Goal: Check status: Check status

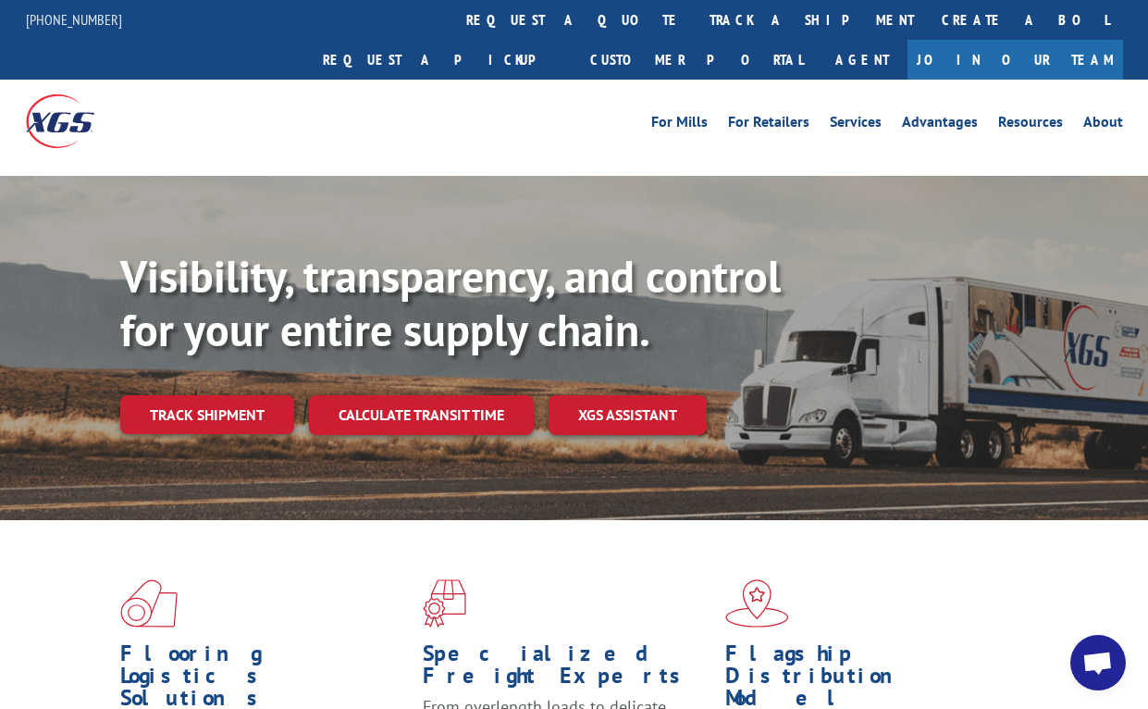
click at [696, 2] on link "track a shipment" at bounding box center [812, 20] width 232 height 40
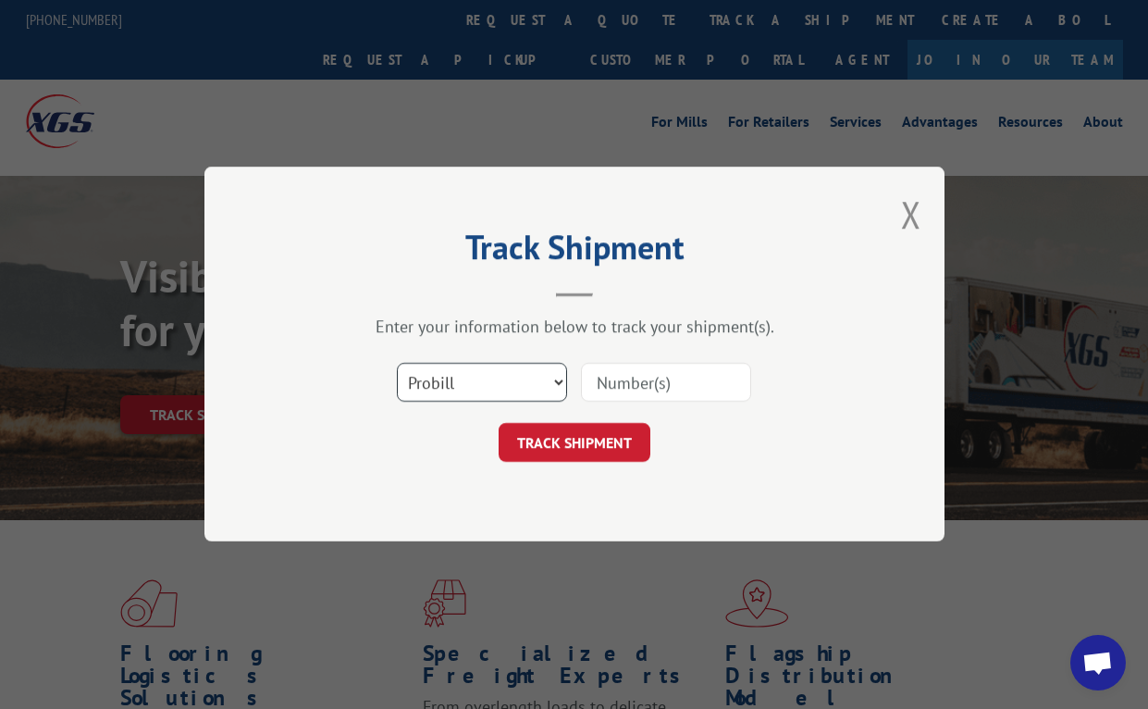
click at [473, 378] on select "Select category... Probill BOL PO" at bounding box center [482, 383] width 170 height 39
select select "bol"
click at [397, 364] on select "Select category... Probill BOL PO" at bounding box center [482, 383] width 170 height 39
click at [658, 384] on input at bounding box center [666, 383] width 170 height 39
click at [681, 392] on input at bounding box center [666, 383] width 170 height 39
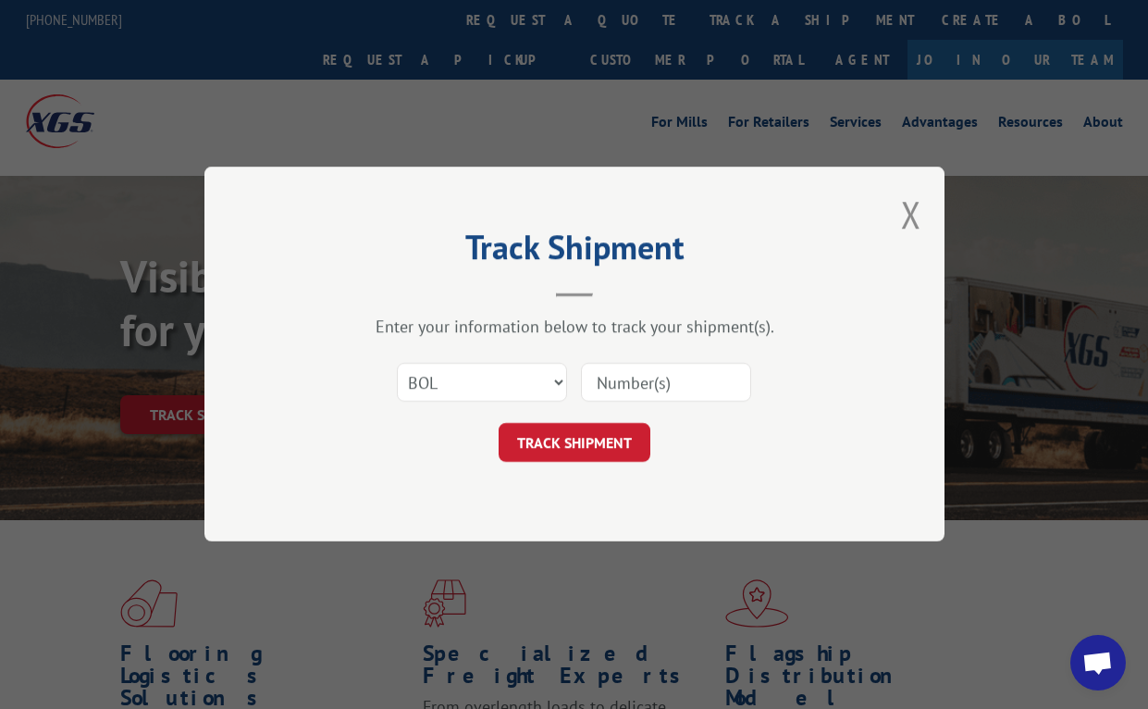
paste input "2871604"
type input "2871604"
click at [598, 433] on button "TRACK SHIPMENT" at bounding box center [575, 443] width 152 height 39
